Goal: Complete application form: Complete application form

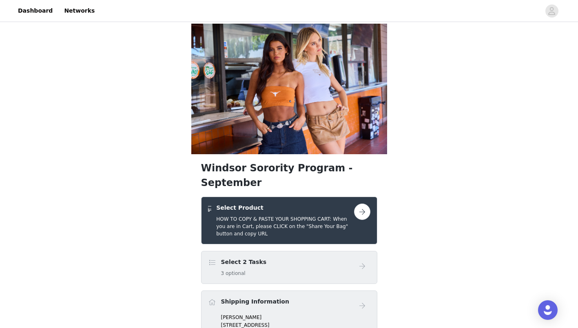
click at [361, 204] on button "button" at bounding box center [362, 212] width 16 height 16
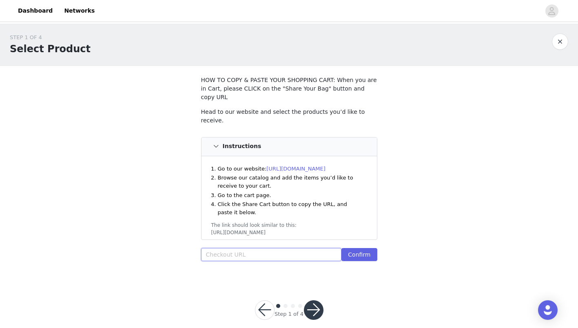
click at [238, 248] on input "text" at bounding box center [271, 254] width 141 height 13
paste input "[URL][DOMAIN_NAME]"
type input "[URL][DOMAIN_NAME]"
click at [357, 248] on button "Confirm" at bounding box center [358, 254] width 35 height 13
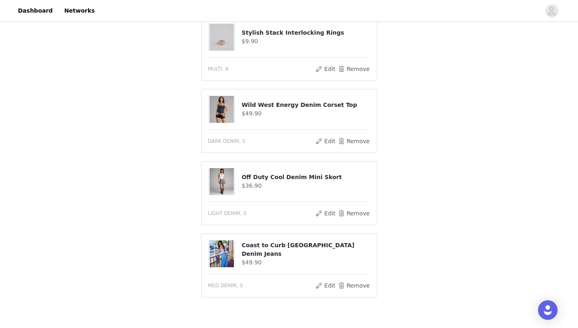
scroll to position [428, 0]
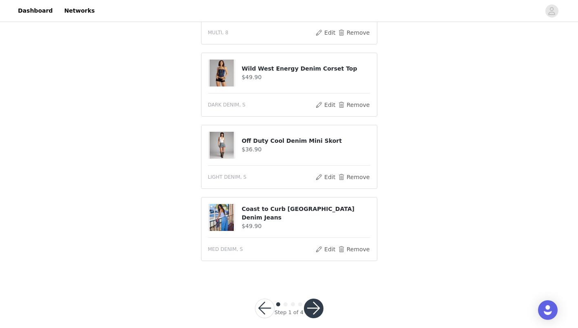
click at [311, 299] on button "button" at bounding box center [314, 309] width 20 height 20
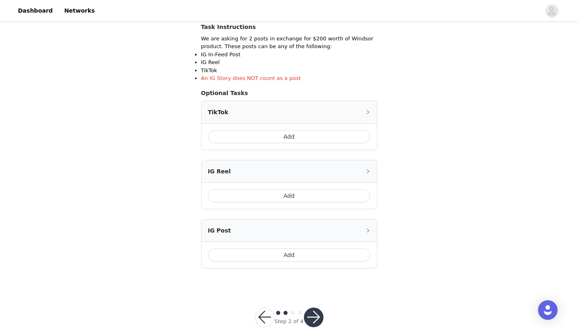
scroll to position [148, 0]
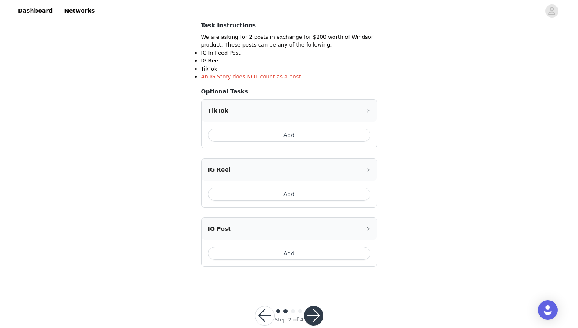
click at [370, 227] on icon "icon: right" at bounding box center [368, 228] width 5 height 5
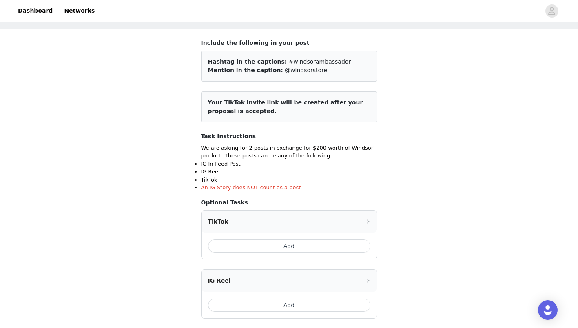
scroll to position [204, 0]
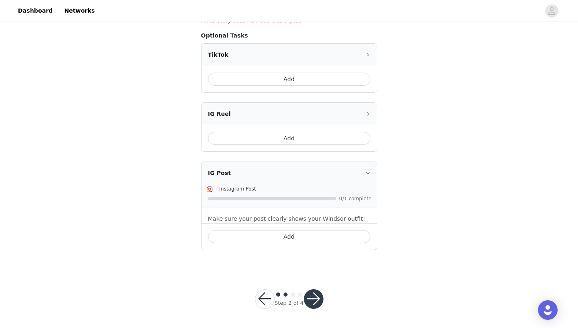
click at [257, 239] on button "Add" at bounding box center [289, 236] width 162 height 13
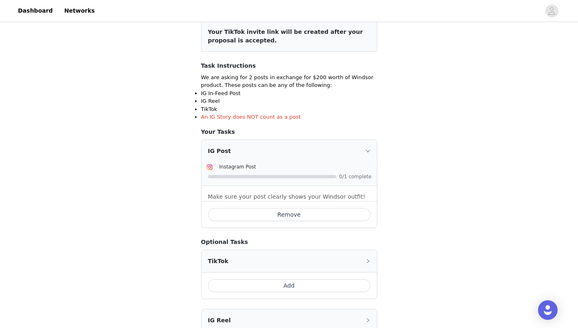
scroll to position [107, 0]
click at [370, 147] on div "IG Post" at bounding box center [289, 151] width 175 height 22
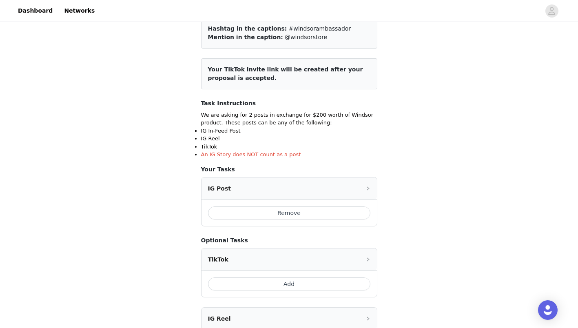
scroll to position [72, 0]
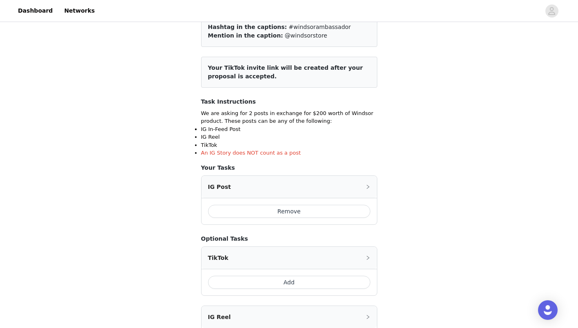
click at [369, 258] on icon "icon: right" at bounding box center [368, 257] width 5 height 5
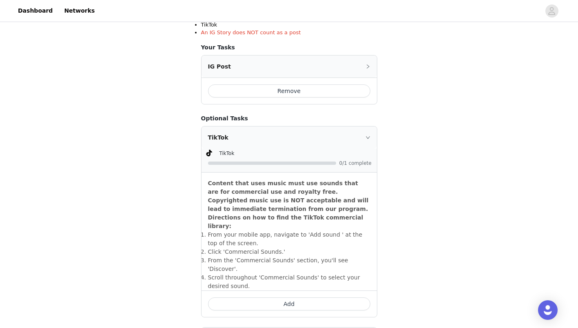
scroll to position [195, 0]
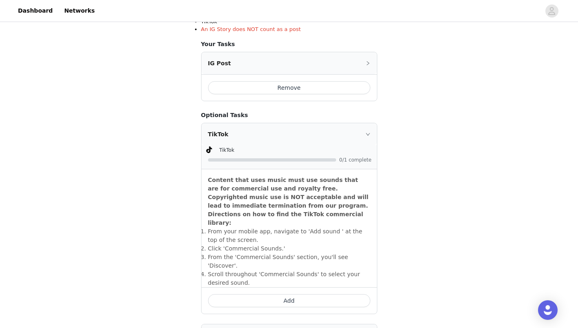
click at [368, 133] on icon "icon: right" at bounding box center [368, 134] width 5 height 5
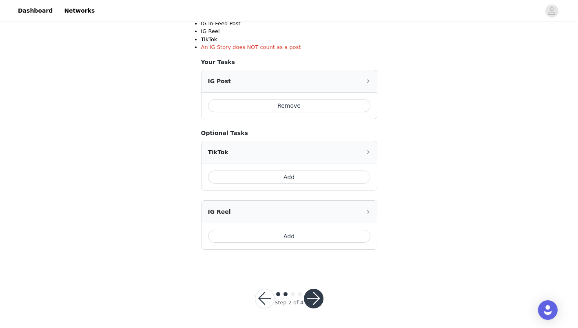
scroll to position [177, 0]
click at [317, 299] on button "button" at bounding box center [314, 299] width 20 height 20
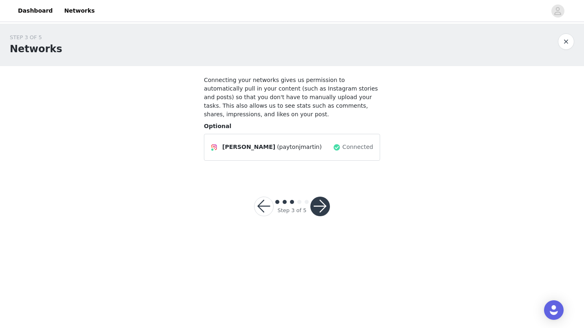
click at [321, 197] on button "button" at bounding box center [320, 207] width 20 height 20
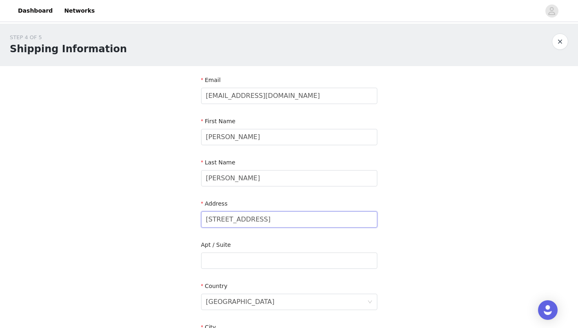
drag, startPoint x: 266, startPoint y: 220, endPoint x: 306, endPoint y: 197, distance: 45.9
click at [266, 220] on input "[STREET_ADDRESS]" at bounding box center [289, 219] width 176 height 16
type input "7"
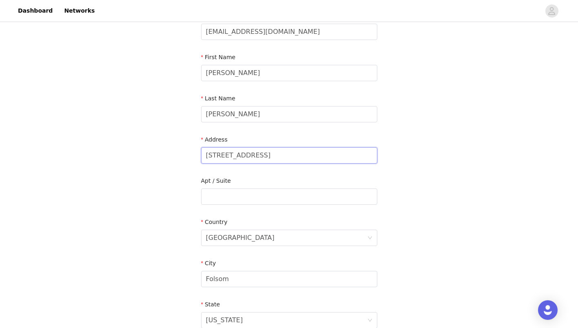
scroll to position [64, 0]
click at [244, 282] on input "Folsom" at bounding box center [289, 279] width 176 height 16
click at [268, 154] on input "726 [GEOGRAPHIC_DATA] Wa" at bounding box center [289, 155] width 176 height 16
type input "[STREET_ADDRESS]"
type input "9168326525"
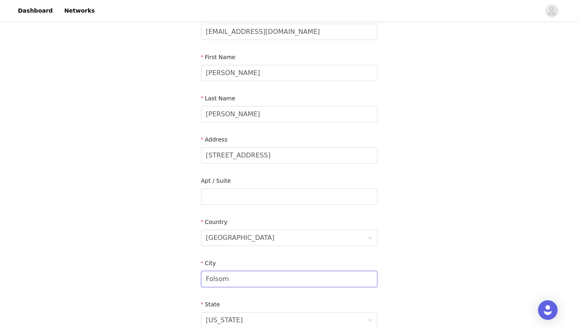
click at [231, 279] on input "Folsom" at bounding box center [289, 279] width 176 height 16
type input "F"
type input "Seneca"
click at [237, 317] on div "[US_STATE]" at bounding box center [286, 321] width 161 height 16
type input "s"
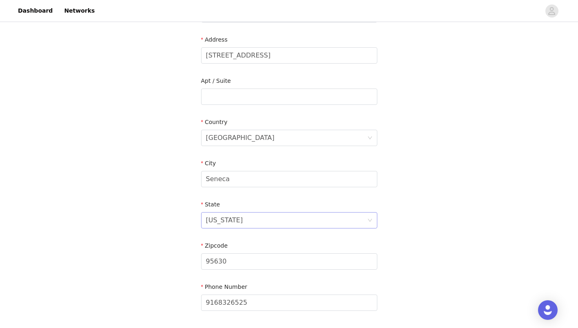
scroll to position [164, 0]
click at [242, 213] on div "[US_STATE]" at bounding box center [286, 220] width 161 height 16
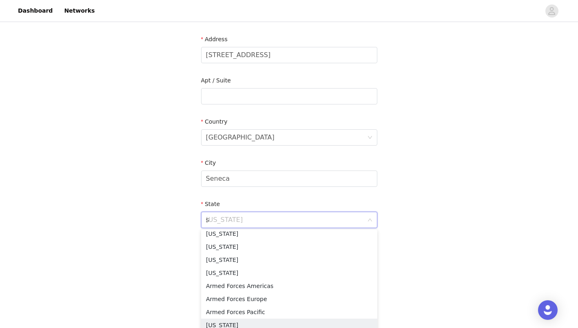
scroll to position [2, 0]
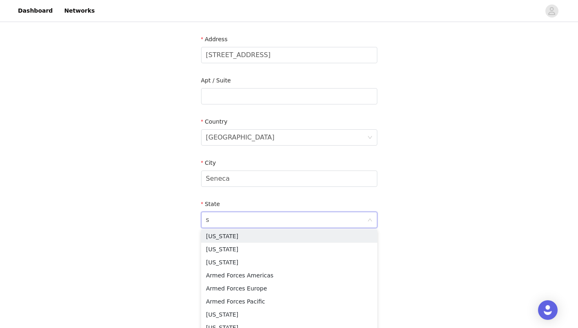
type input "so"
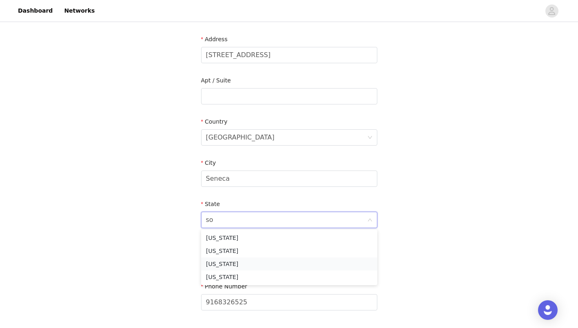
click at [233, 267] on li "[US_STATE]" at bounding box center [289, 263] width 176 height 13
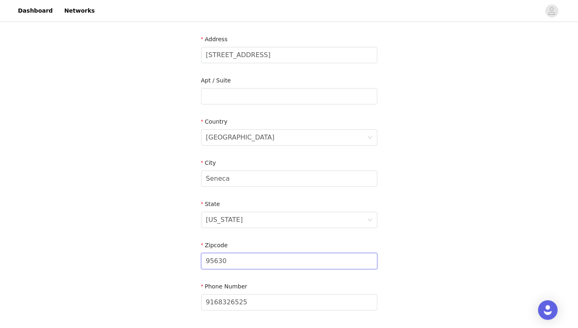
click at [233, 262] on input "95630" at bounding box center [289, 261] width 176 height 16
type input "9"
type input "29678"
click at [432, 210] on div "STEP 4 OF 5 Shipping Information Email [PERSON_NAME][EMAIL_ADDRESS][DOMAIN_NAME…" at bounding box center [289, 96] width 578 height 474
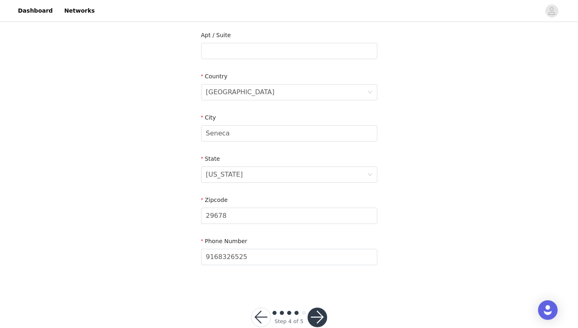
scroll to position [228, 0]
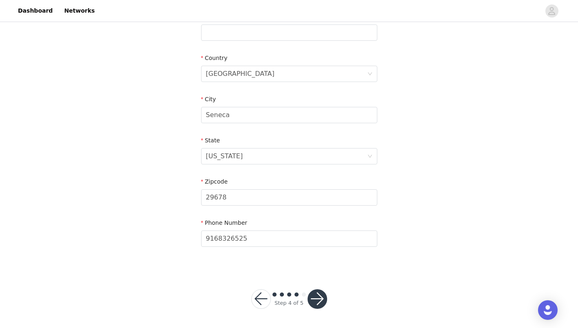
click at [313, 302] on button "button" at bounding box center [318, 299] width 20 height 20
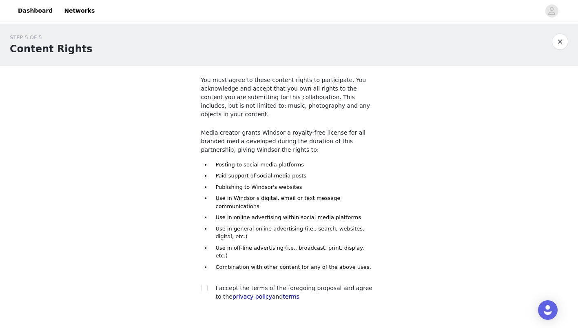
click at [205, 284] on div "I accept the terms of the foregoing proposal and agree to the privacy policy an…" at bounding box center [289, 292] width 176 height 17
click at [204, 285] on input "checkbox" at bounding box center [204, 288] width 6 height 6
checkbox input "true"
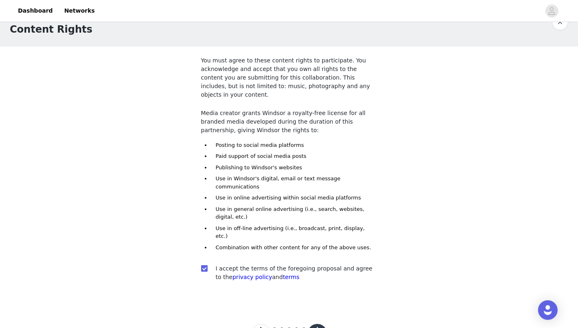
scroll to position [22, 0]
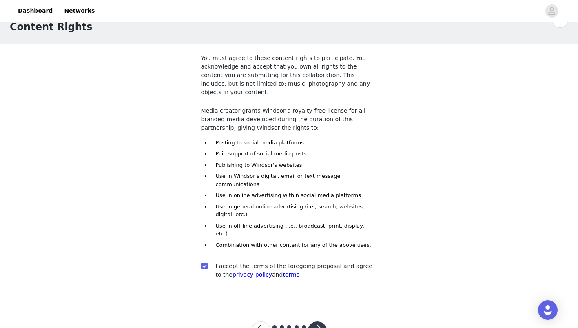
click at [319, 322] on button "button" at bounding box center [318, 332] width 20 height 20
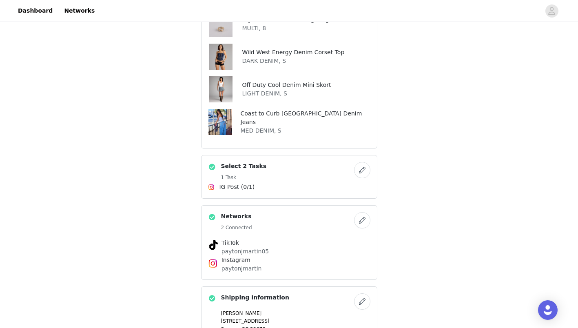
scroll to position [279, 0]
click at [362, 161] on button "button" at bounding box center [362, 169] width 16 height 16
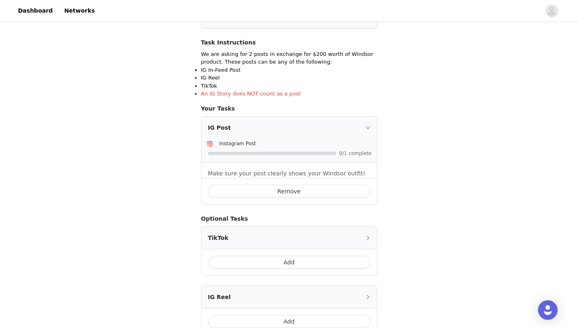
scroll to position [155, 0]
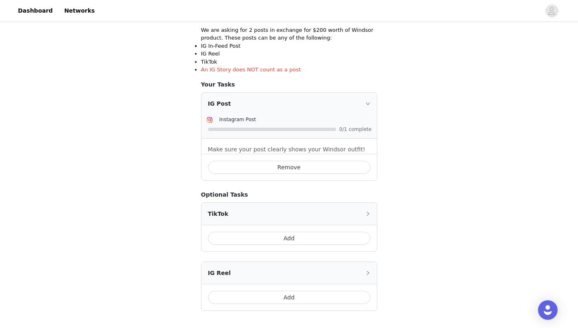
click at [367, 213] on icon "icon: right" at bounding box center [368, 213] width 5 height 5
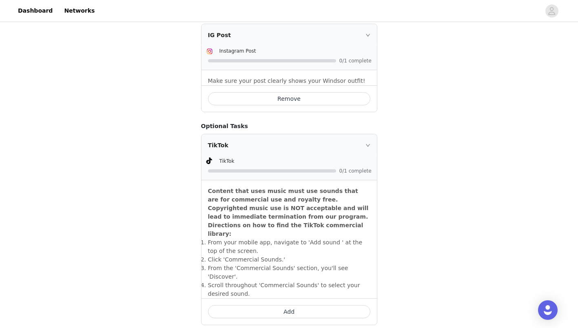
scroll to position [232, 0]
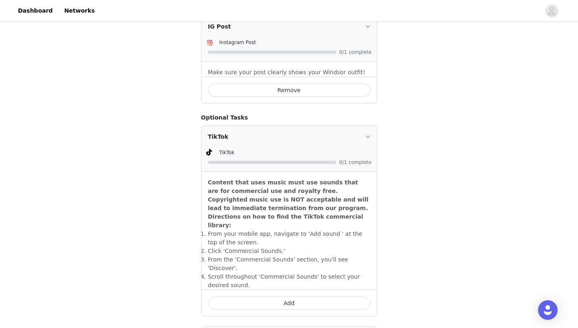
click at [288, 297] on button "Add" at bounding box center [289, 303] width 162 height 13
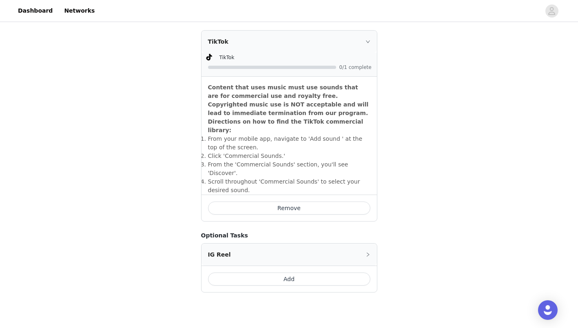
scroll to position [341, 0]
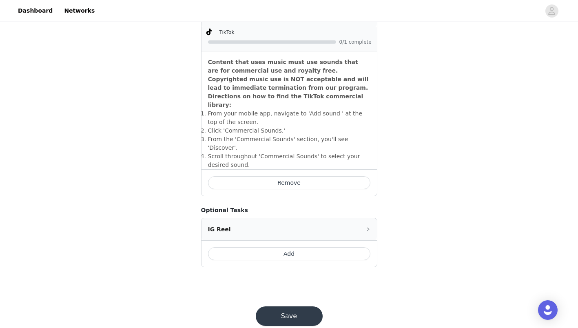
click at [282, 306] on button "Save" at bounding box center [289, 316] width 67 height 20
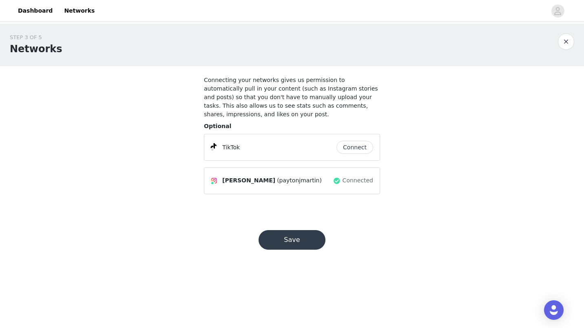
click at [356, 141] on button "Connect" at bounding box center [355, 147] width 37 height 13
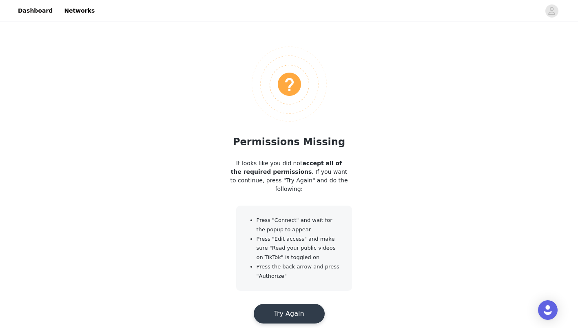
click at [284, 313] on button "Try Again" at bounding box center [289, 314] width 71 height 20
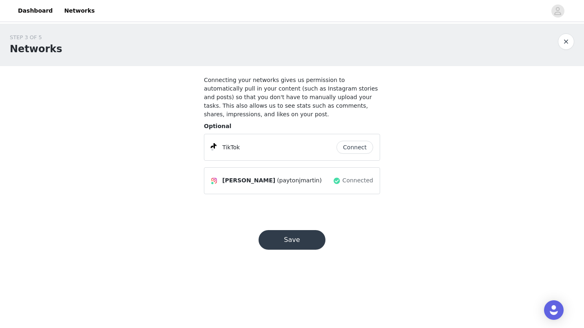
click at [350, 141] on button "Connect" at bounding box center [355, 147] width 37 height 13
click at [304, 230] on button "Save" at bounding box center [292, 240] width 67 height 20
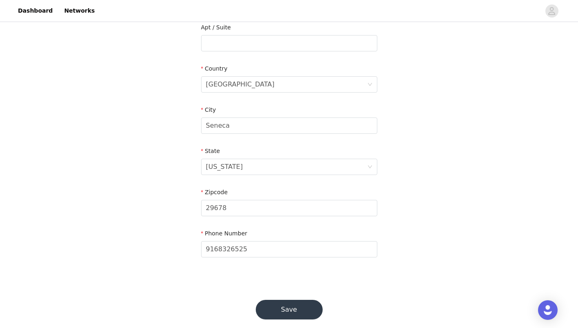
scroll to position [228, 0]
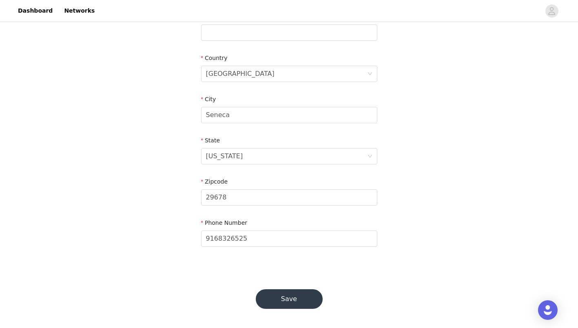
click at [277, 290] on button "Save" at bounding box center [289, 299] width 67 height 20
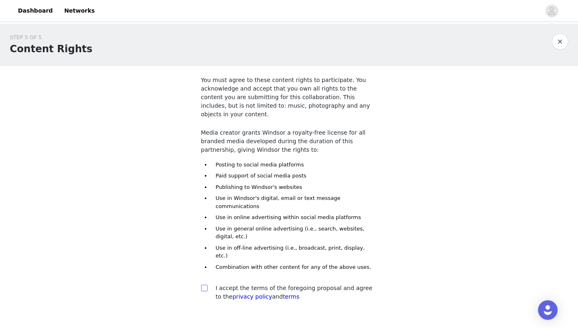
click at [204, 285] on input "checkbox" at bounding box center [204, 288] width 6 height 6
checkbox input "true"
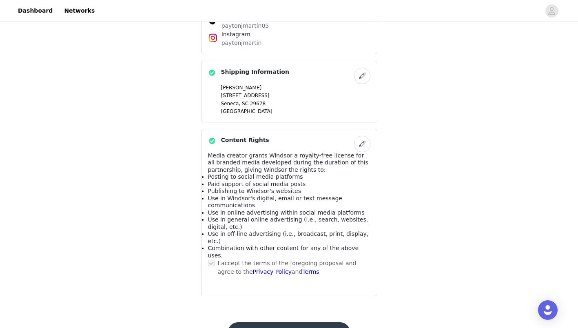
scroll to position [516, 0]
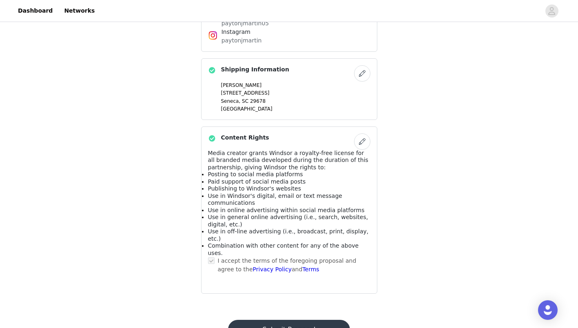
click at [286, 320] on button "Submit Proposal" at bounding box center [289, 330] width 122 height 20
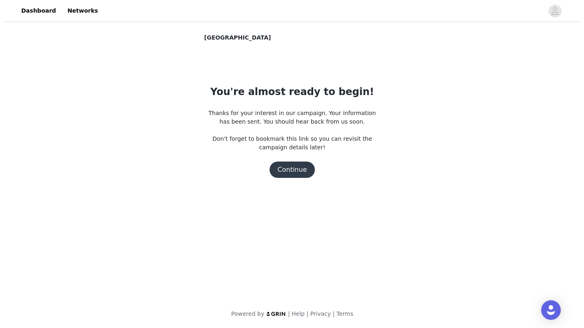
scroll to position [0, 0]
drag, startPoint x: 584, startPoint y: 0, endPoint x: 543, endPoint y: 93, distance: 101.7
click at [543, 93] on div "Windsor You're almost ready to begin! Thanks for your interest in our campaign.…" at bounding box center [292, 114] width 584 height 180
click at [298, 171] on button "Continue" at bounding box center [292, 170] width 46 height 16
